Goal: Task Accomplishment & Management: Use online tool/utility

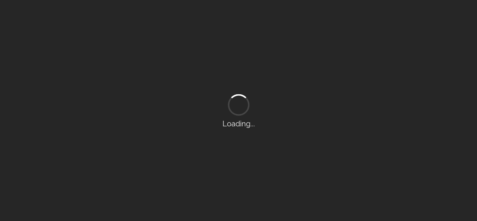
click at [307, 95] on div "Loading..." at bounding box center [238, 110] width 477 height 221
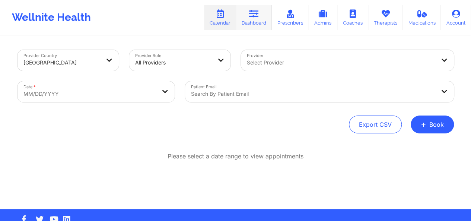
click at [256, 13] on icon at bounding box center [254, 14] width 10 height 8
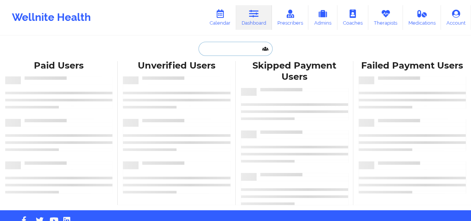
click at [215, 44] on input "text" at bounding box center [236, 49] width 74 height 14
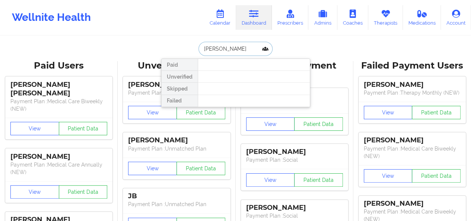
type input "[PERSON_NAME]"
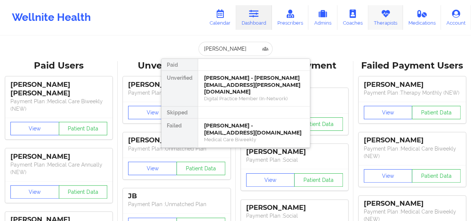
click at [376, 21] on link "Therapists" at bounding box center [385, 17] width 35 height 25
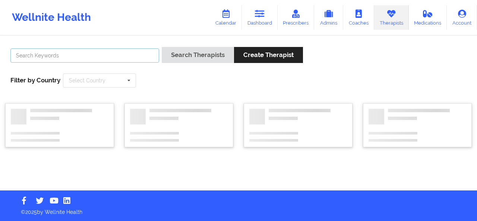
click at [110, 56] on input "text" at bounding box center [84, 55] width 149 height 14
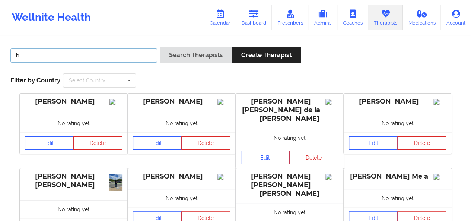
type input "[PERSON_NAME]"
click at [160, 47] on button "Search Therapists" at bounding box center [196, 55] width 72 height 16
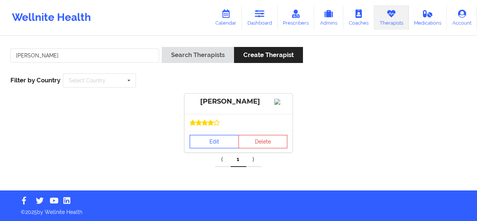
click at [215, 148] on link "Edit" at bounding box center [214, 141] width 49 height 13
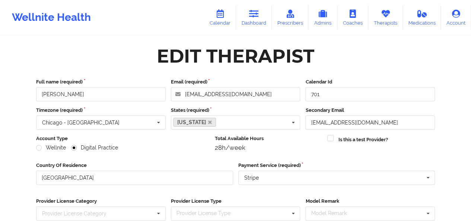
scroll to position [113, 0]
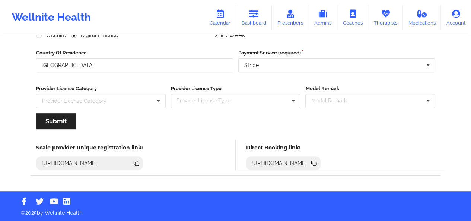
click at [317, 163] on icon at bounding box center [315, 164] width 4 height 4
click at [255, 21] on link "Dashboard" at bounding box center [254, 17] width 36 height 25
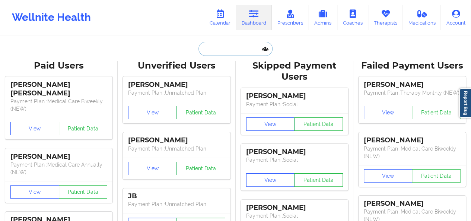
click at [233, 50] on input "text" at bounding box center [236, 49] width 74 height 14
paste input "[EMAIL_ADDRESS][DOMAIN_NAME]"
type input "[EMAIL_ADDRESS][DOMAIN_NAME]"
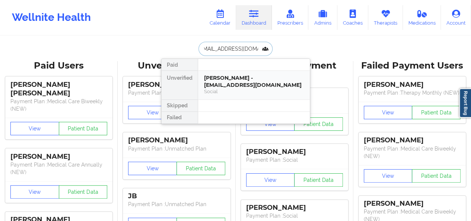
click at [241, 76] on div "[PERSON_NAME] - [EMAIL_ADDRESS][DOMAIN_NAME]" at bounding box center [254, 82] width 100 height 14
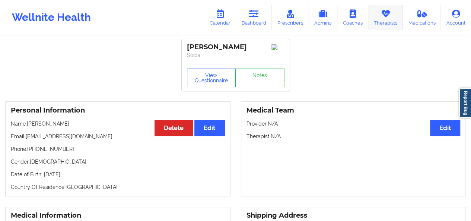
click at [380, 24] on link "Therapists" at bounding box center [385, 17] width 35 height 25
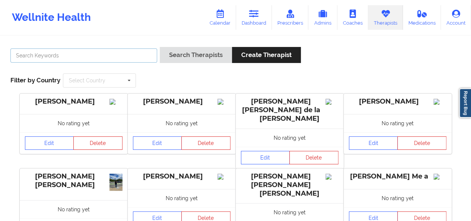
click at [139, 58] on input "text" at bounding box center [83, 55] width 147 height 14
type input "quisha"
click at [160, 47] on button "Search Therapists" at bounding box center [196, 55] width 72 height 16
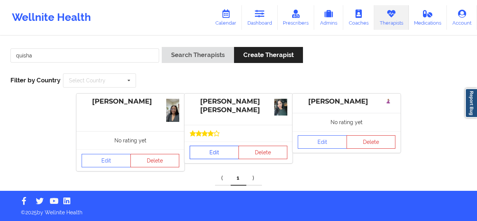
click at [227, 151] on link "Edit" at bounding box center [214, 152] width 49 height 13
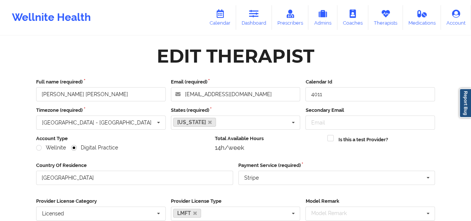
scroll to position [230, 0]
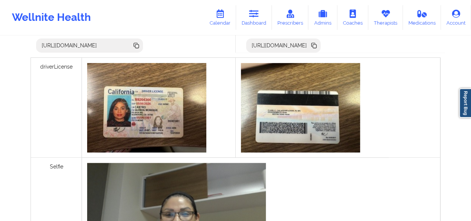
click at [317, 45] on icon at bounding box center [315, 46] width 4 height 4
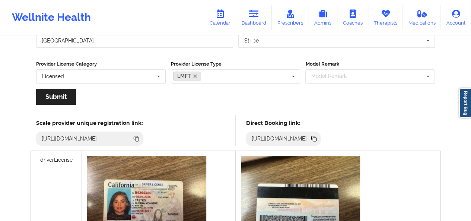
scroll to position [136, 0]
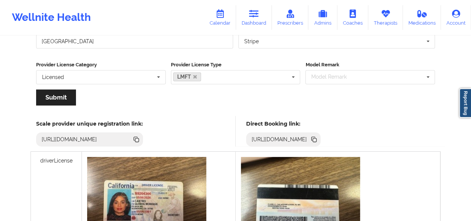
click at [317, 139] on icon at bounding box center [315, 140] width 4 height 4
click at [231, 9] on link "Calendar" at bounding box center [220, 17] width 32 height 25
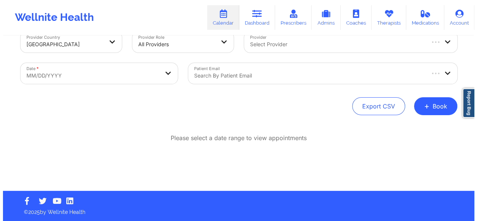
scroll to position [18, 0]
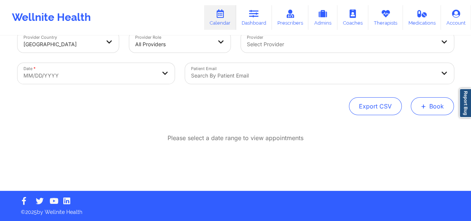
click at [443, 108] on button "+ Book" at bounding box center [432, 106] width 43 height 18
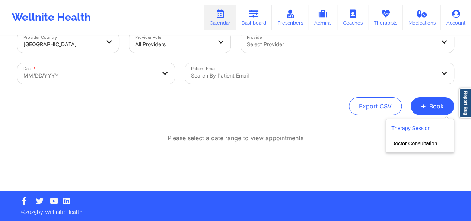
click at [419, 124] on button "Therapy Session" at bounding box center [420, 130] width 57 height 12
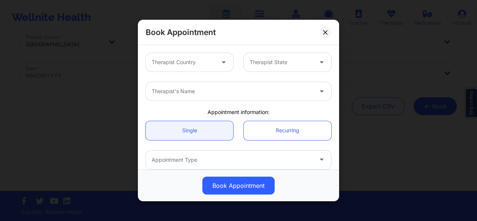
click at [212, 62] on div at bounding box center [183, 62] width 63 height 9
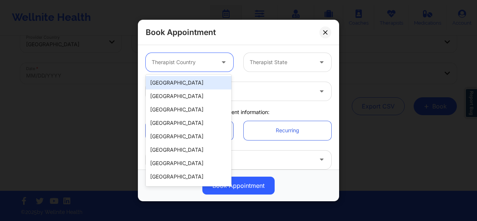
click at [195, 79] on div "[GEOGRAPHIC_DATA]" at bounding box center [189, 82] width 86 height 13
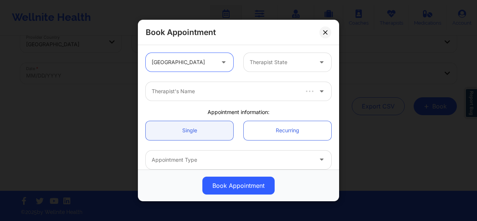
click at [261, 64] on div at bounding box center [281, 62] width 63 height 9
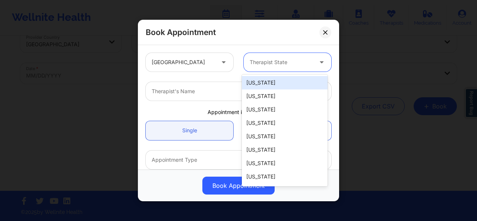
click at [265, 69] on div "Therapist State" at bounding box center [279, 62] width 70 height 19
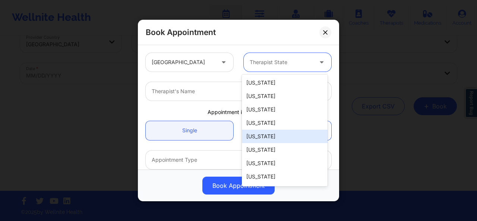
click at [259, 140] on div "[US_STATE]" at bounding box center [285, 136] width 86 height 13
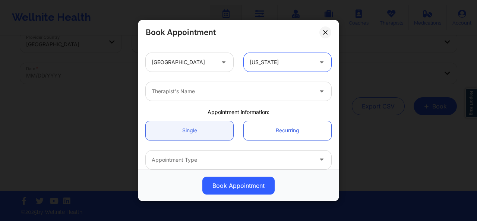
click at [226, 93] on div at bounding box center [232, 91] width 161 height 9
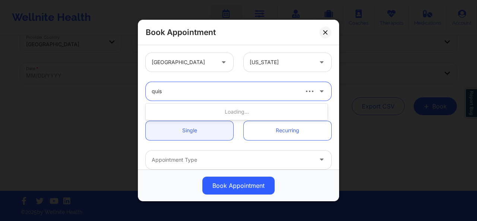
type input "[PERSON_NAME]"
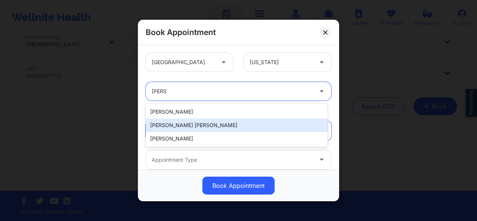
click at [200, 122] on div "[PERSON_NAME] [PERSON_NAME]" at bounding box center [237, 124] width 182 height 13
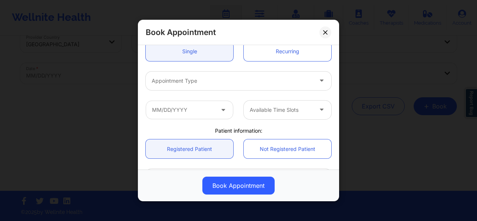
scroll to position [79, 0]
click at [262, 83] on div at bounding box center [232, 80] width 161 height 9
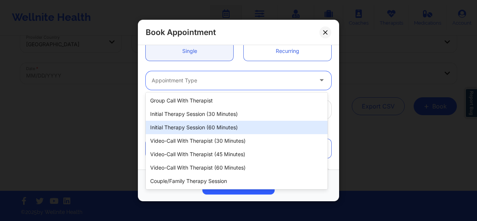
click at [208, 125] on div "Initial Therapy Session (60 minutes)" at bounding box center [237, 127] width 182 height 13
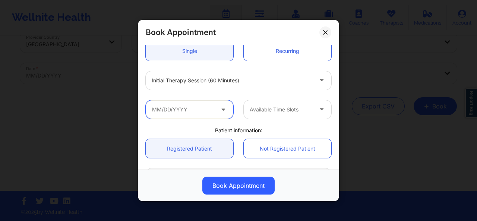
click at [213, 110] on input "text" at bounding box center [190, 109] width 88 height 19
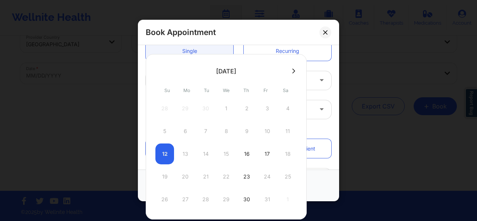
click at [167, 151] on div "12 13 14 15 16 17 18" at bounding box center [226, 153] width 142 height 21
click at [183, 156] on div "12 13 14 15 16 17 18" at bounding box center [226, 153] width 142 height 21
click at [314, 29] on div "Book Appointment" at bounding box center [238, 32] width 201 height 25
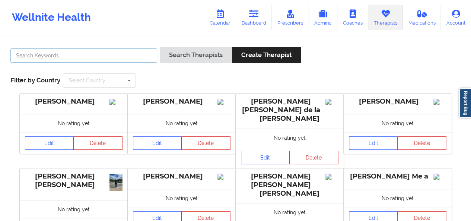
click at [105, 57] on input "text" at bounding box center [83, 55] width 147 height 14
type input "quisha"
click at [160, 47] on button "Search Therapists" at bounding box center [196, 55] width 72 height 16
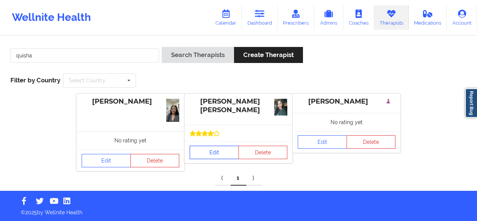
click at [213, 151] on link "Edit" at bounding box center [214, 152] width 49 height 13
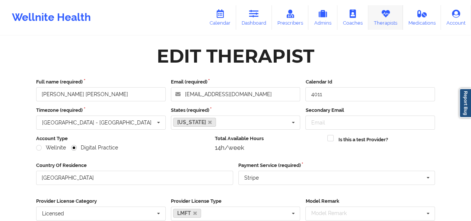
click at [379, 21] on link "Therapists" at bounding box center [385, 17] width 35 height 25
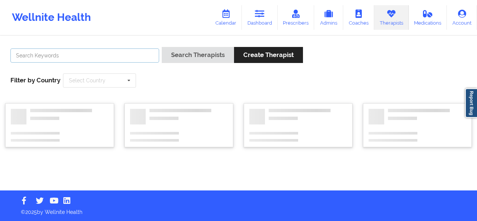
click at [134, 57] on input "text" at bounding box center [84, 55] width 149 height 14
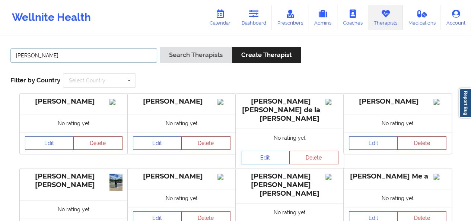
click at [160, 47] on button "Search Therapists" at bounding box center [196, 55] width 72 height 16
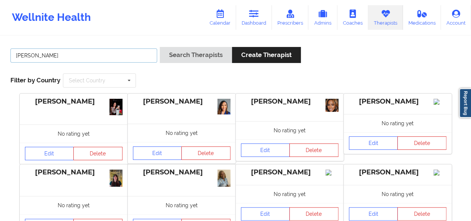
click at [160, 47] on button "Search Therapists" at bounding box center [196, 55] width 72 height 16
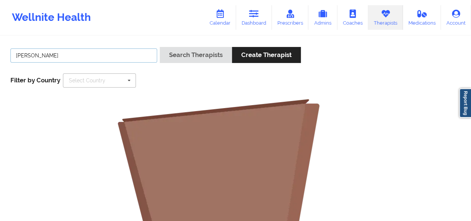
click at [160, 47] on button "Search Therapists" at bounding box center [196, 55] width 72 height 16
type input "shannon"
click at [160, 47] on button "Search Therapists" at bounding box center [196, 55] width 72 height 16
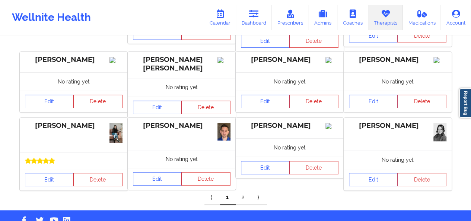
scroll to position [265, 0]
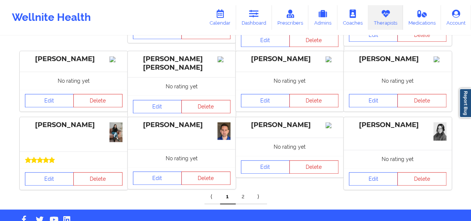
click at [243, 195] on link "2" at bounding box center [244, 196] width 16 height 15
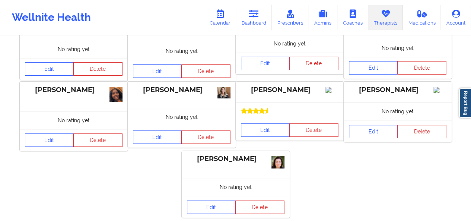
scroll to position [44, 0]
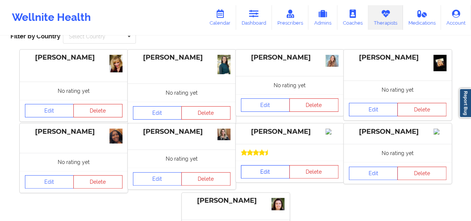
click at [264, 175] on link "Edit" at bounding box center [265, 171] width 49 height 13
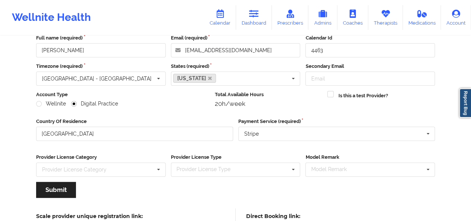
scroll to position [113, 0]
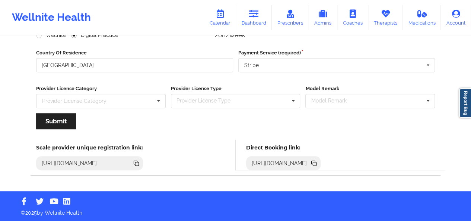
click at [317, 165] on icon at bounding box center [315, 164] width 4 height 4
